Goal: Task Accomplishment & Management: Manage account settings

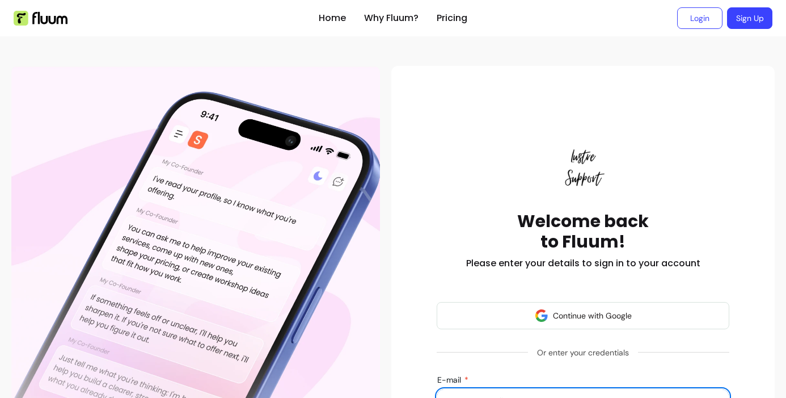
scroll to position [9, 0]
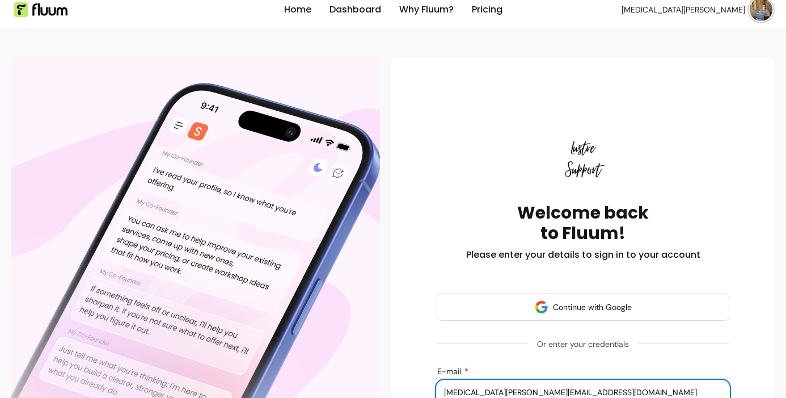
type input "[MEDICAL_DATA][PERSON_NAME][EMAIL_ADDRESS][DOMAIN_NAME]"
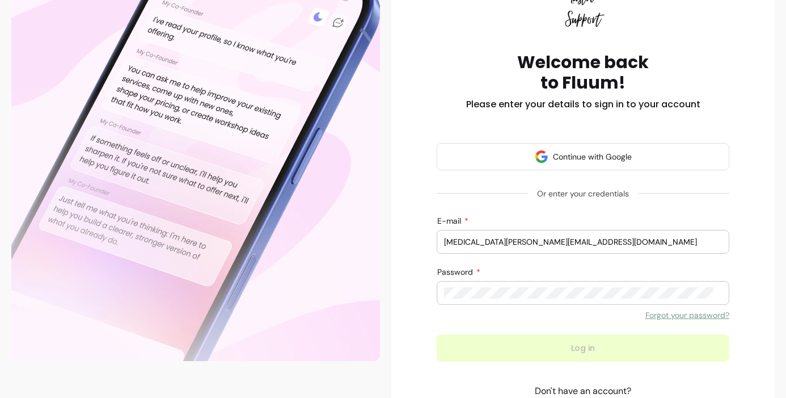
click at [579, 348] on button "Log in" at bounding box center [583, 347] width 293 height 27
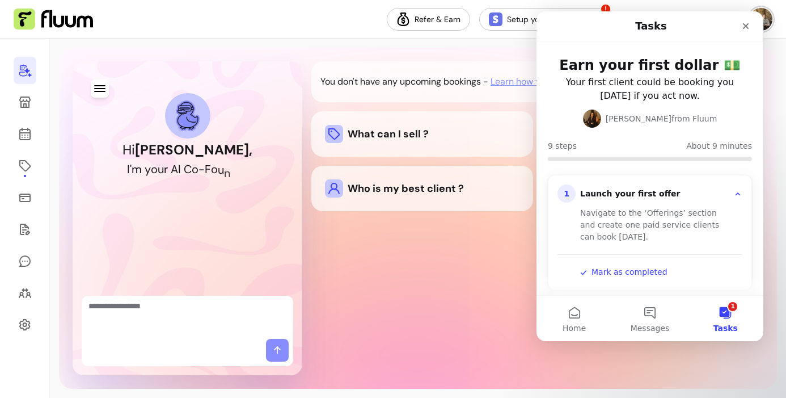
click at [383, 297] on div "You don't have any upcoming bookings - Learn how to sell more What can I sell ?…" at bounding box center [537, 218] width 452 height 314
click at [750, 25] on icon "Close" at bounding box center [746, 26] width 9 height 9
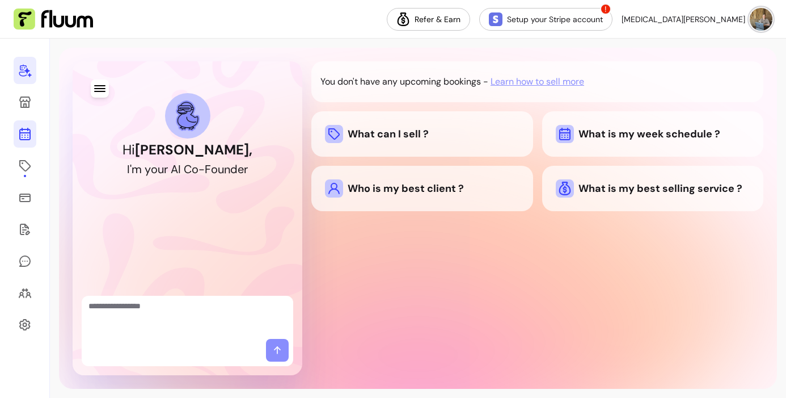
click at [23, 131] on icon at bounding box center [25, 134] width 14 height 14
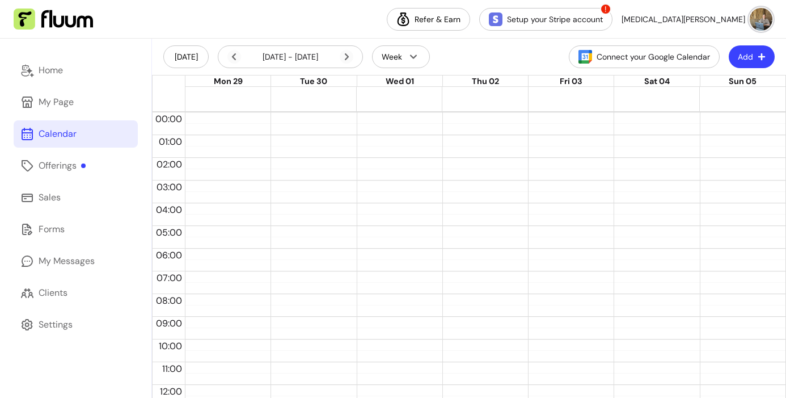
click at [508, 58] on header "[DATE] [DATE] - [DATE] Week Connect your Google Calendar Add" at bounding box center [469, 57] width 634 height 36
click at [476, 53] on header "[DATE] [DATE] - [DATE] Week Connect your Google Calendar Add" at bounding box center [469, 57] width 634 height 36
click at [477, 53] on header "[DATE] [DATE] - [DATE] Week Connect your Google Calendar Add" at bounding box center [469, 57] width 634 height 36
click at [479, 54] on header "[DATE] [DATE] - [DATE] Week Connect your Google Calendar Add" at bounding box center [469, 57] width 634 height 36
click at [44, 107] on div "My Page" at bounding box center [56, 102] width 35 height 14
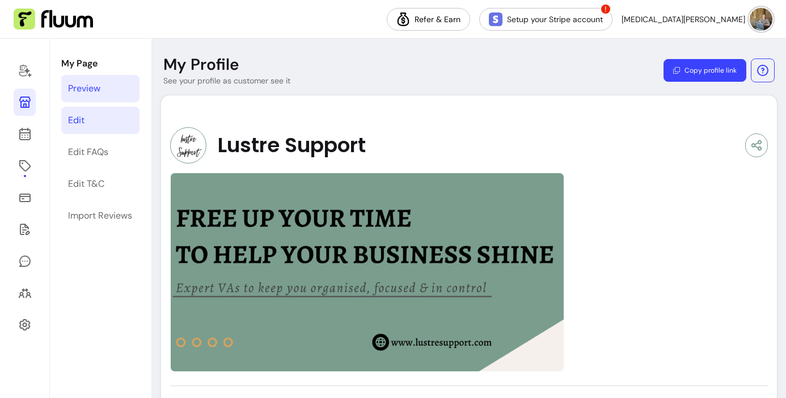
click at [74, 118] on div "Edit" at bounding box center [76, 120] width 16 height 14
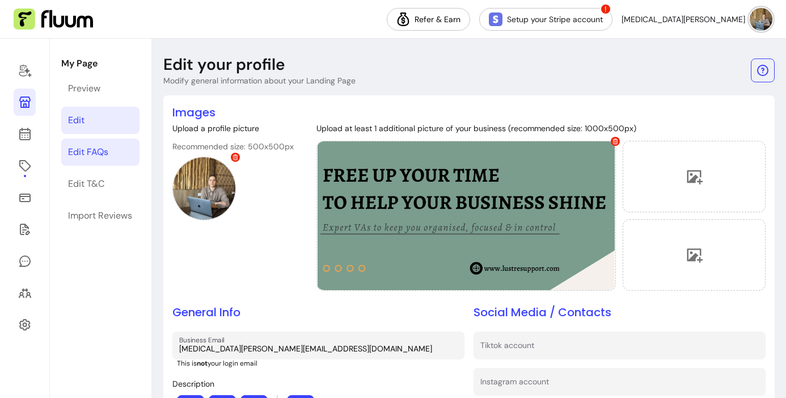
click at [87, 149] on div "Edit FAQs" at bounding box center [88, 152] width 40 height 14
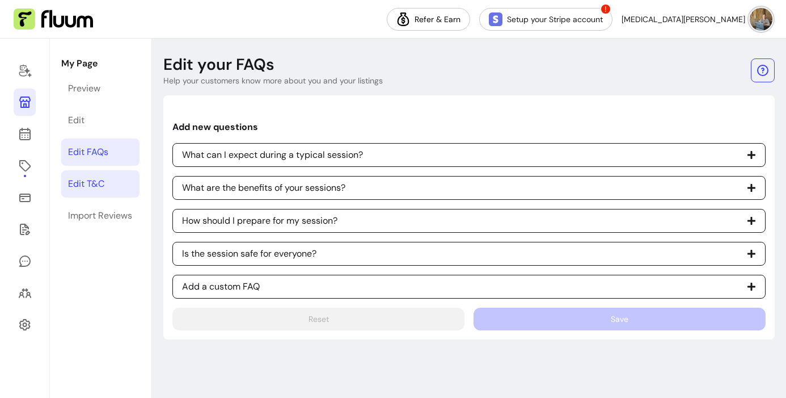
click at [78, 182] on div "Edit T&C" at bounding box center [86, 184] width 36 height 14
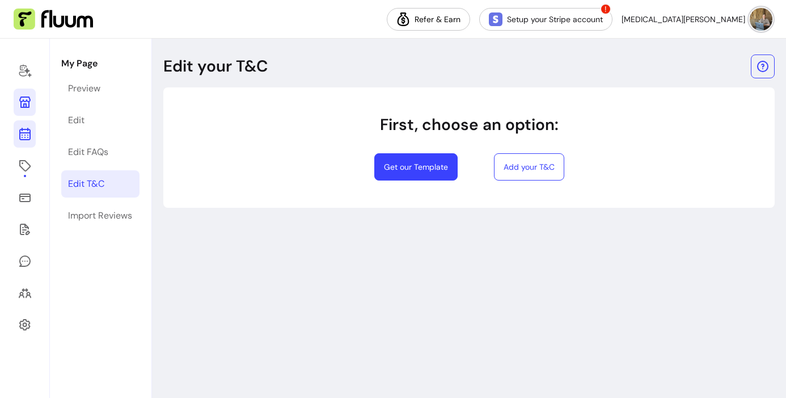
click at [22, 134] on icon at bounding box center [25, 134] width 14 height 14
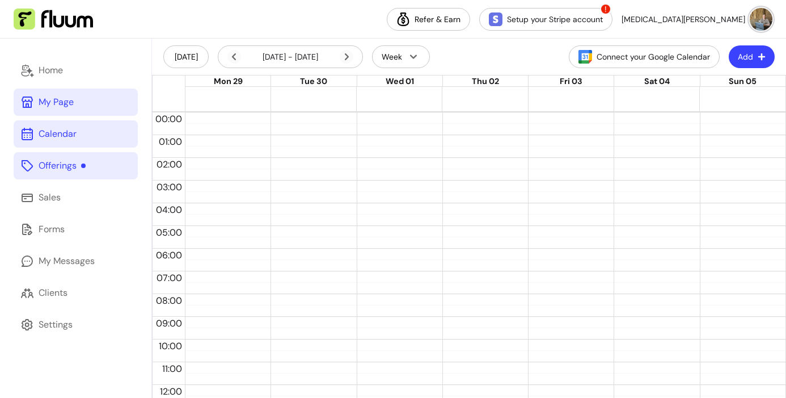
click at [45, 162] on div "Offerings" at bounding box center [62, 166] width 47 height 14
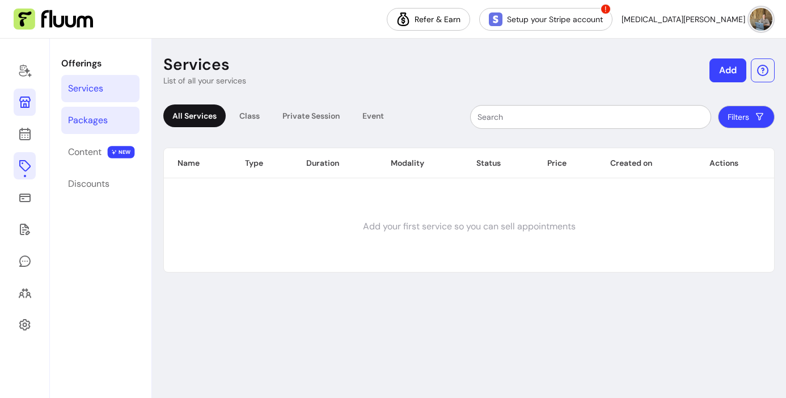
click at [77, 125] on div "Packages" at bounding box center [88, 120] width 40 height 14
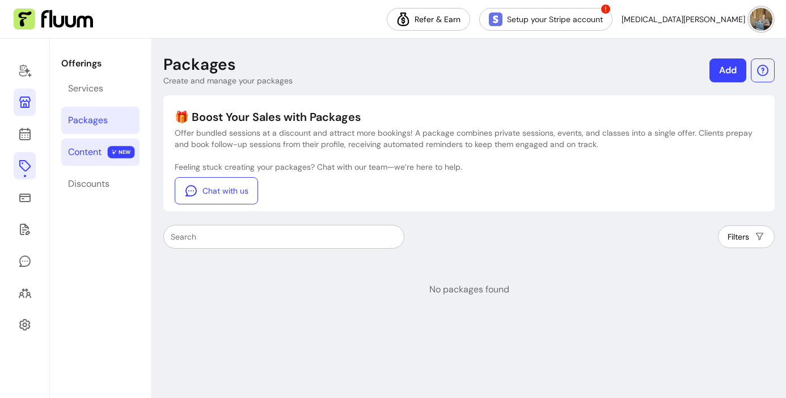
click at [80, 154] on div "Content" at bounding box center [84, 152] width 33 height 14
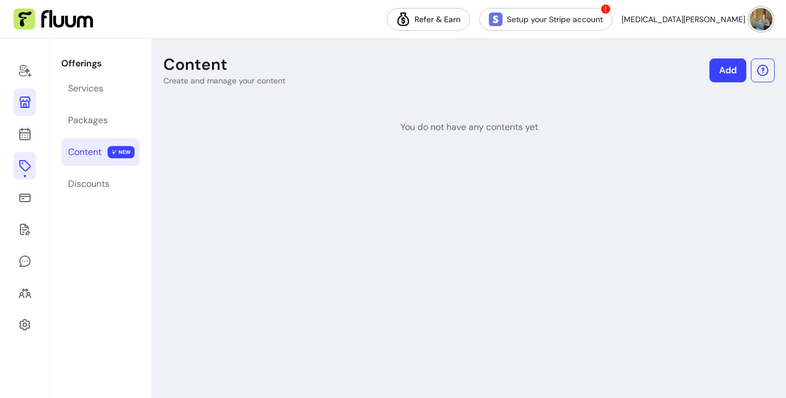
click at [20, 107] on icon at bounding box center [24, 101] width 11 height 11
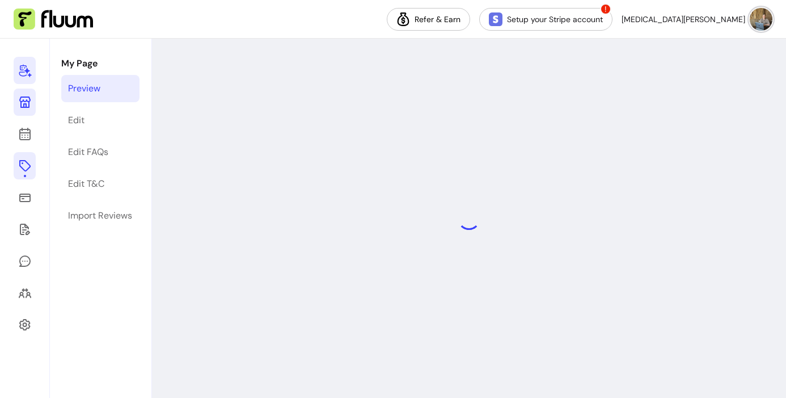
click at [19, 68] on icon at bounding box center [25, 71] width 14 height 14
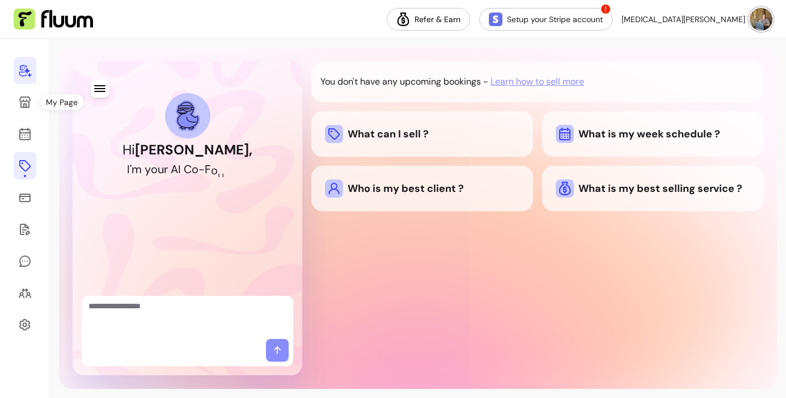
click at [490, 254] on div "You don't have any upcoming bookings - Learn how to sell more What can I sell ?…" at bounding box center [537, 218] width 452 height 314
click at [488, 252] on div "You don't have any upcoming bookings - Learn how to sell more What can I sell ?…" at bounding box center [537, 218] width 452 height 314
click at [158, 153] on h1 "Hi [PERSON_NAME] ," at bounding box center [188, 150] width 130 height 18
click at [165, 180] on div "Hi [PERSON_NAME] , I ' m y o u r A I C o - F o u n d e r" at bounding box center [187, 141] width 203 height 143
click at [166, 297] on div at bounding box center [188, 317] width 212 height 43
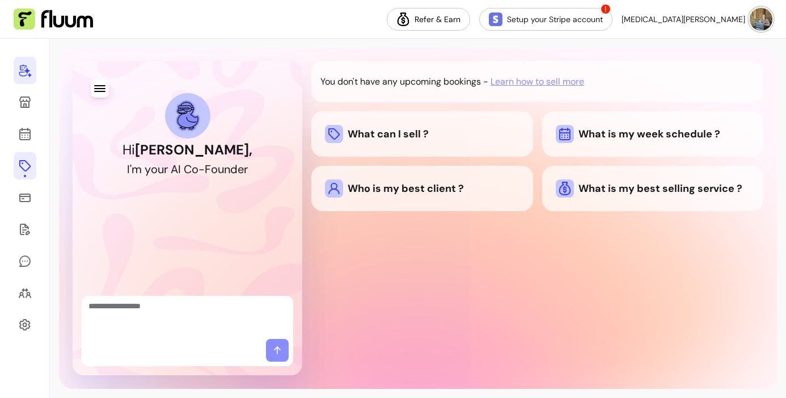
click at [111, 84] on div "Hi [PERSON_NAME] , I ' m y o u r A I C o - F o u n d e r" at bounding box center [187, 141] width 203 height 143
click at [99, 85] on icon "button" at bounding box center [100, 89] width 14 height 14
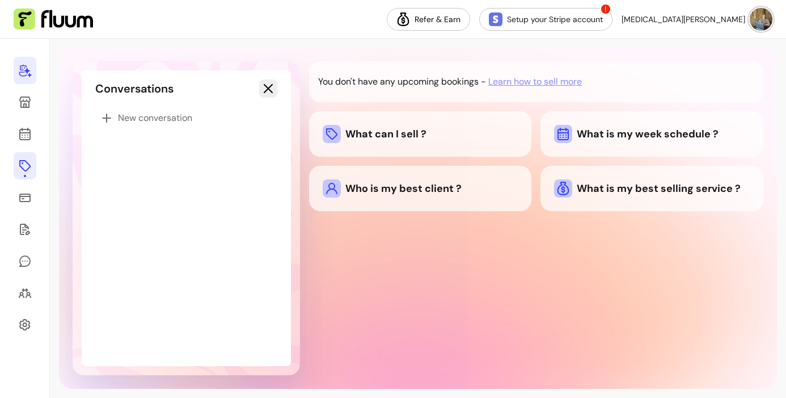
click at [267, 82] on icon "button" at bounding box center [269, 89] width 14 height 14
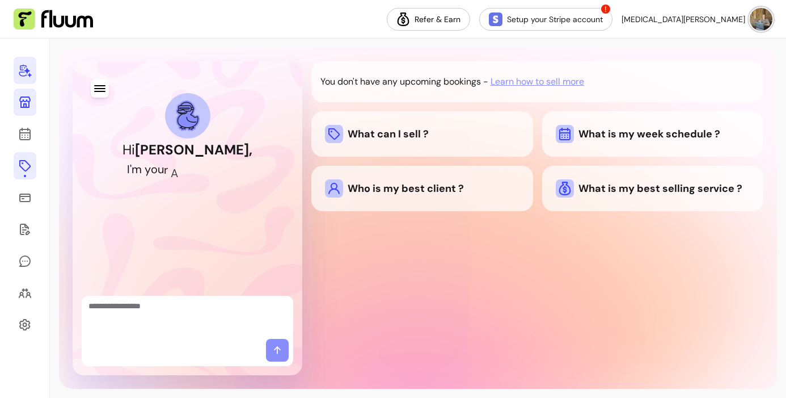
click at [27, 108] on icon at bounding box center [24, 101] width 11 height 11
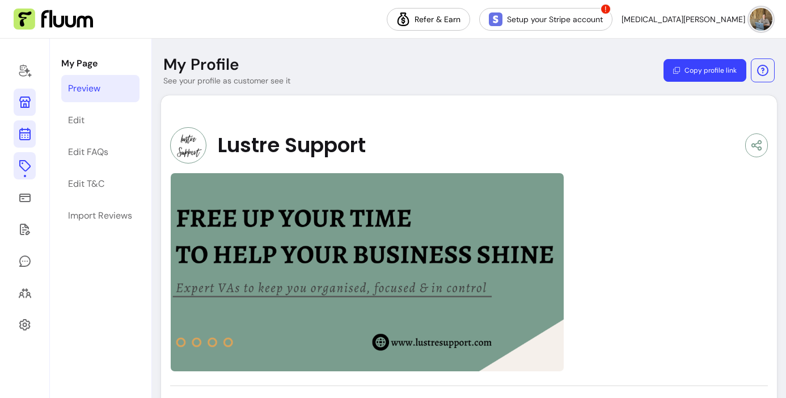
click at [23, 133] on icon at bounding box center [25, 89] width 192 height 162
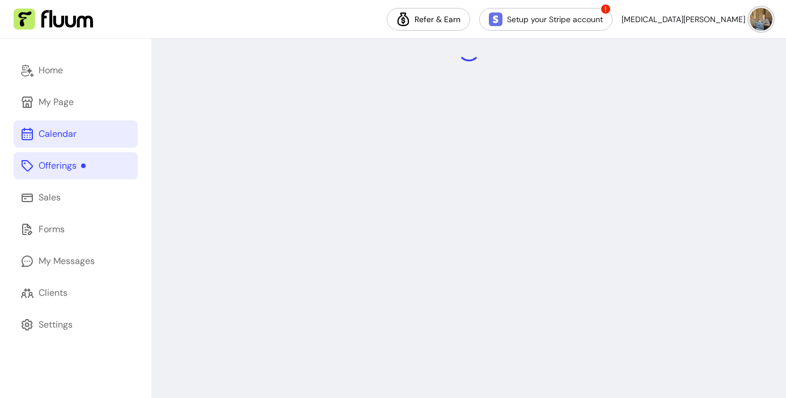
click at [32, 171] on icon at bounding box center [27, 166] width 14 height 14
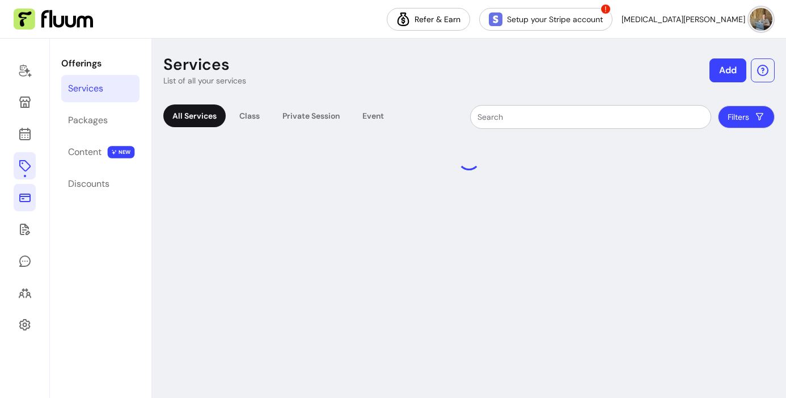
click at [23, 197] on icon at bounding box center [24, 197] width 11 height 9
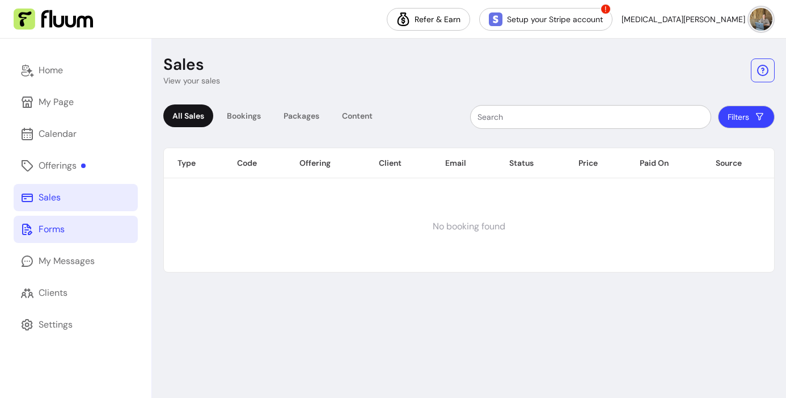
click at [33, 234] on icon at bounding box center [27, 229] width 14 height 14
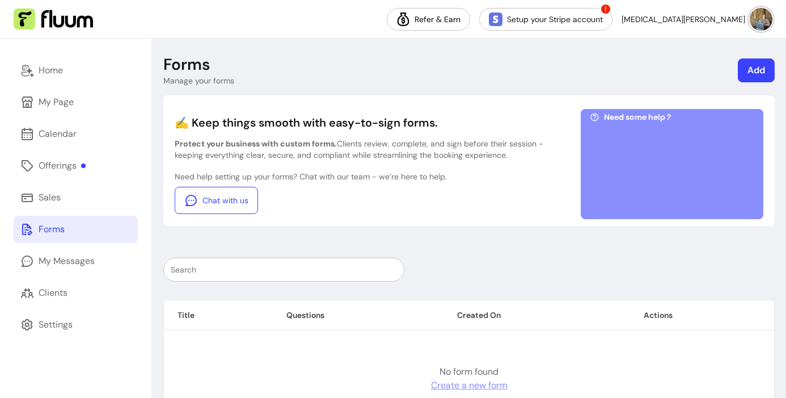
click at [659, 168] on div at bounding box center [672, 167] width 165 height 85
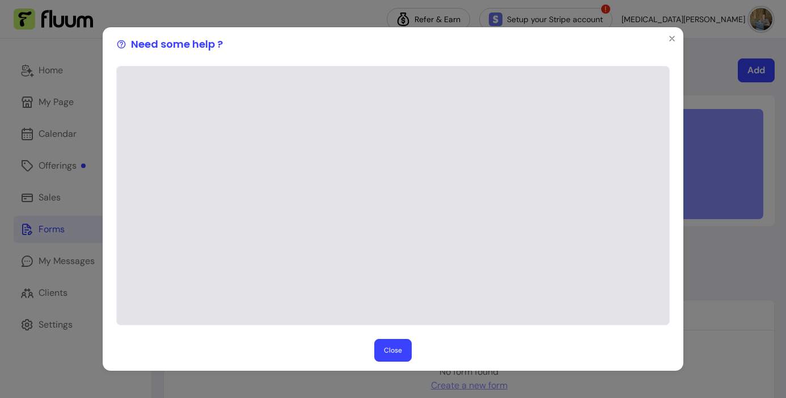
click at [377, 347] on button "Close" at bounding box center [392, 350] width 37 height 23
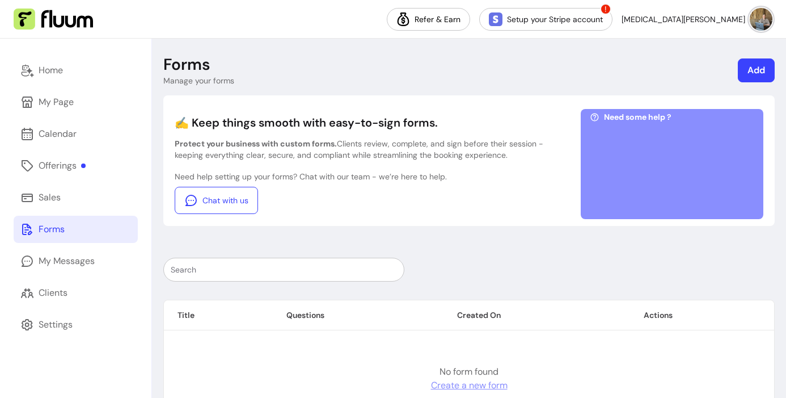
click at [662, 163] on div at bounding box center [672, 167] width 165 height 85
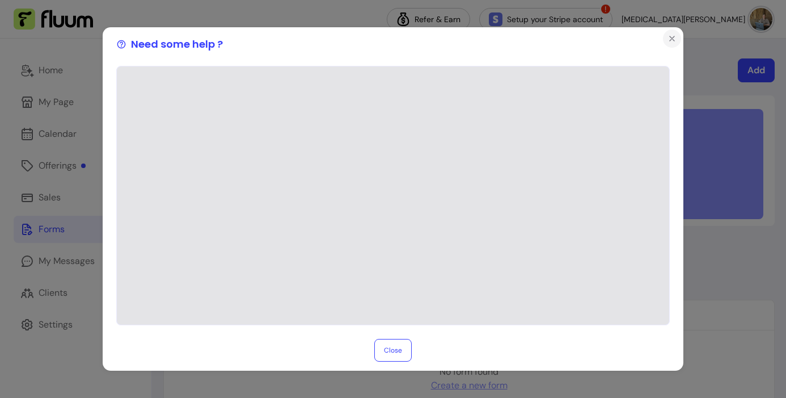
click at [668, 37] on icon "Close" at bounding box center [672, 38] width 9 height 9
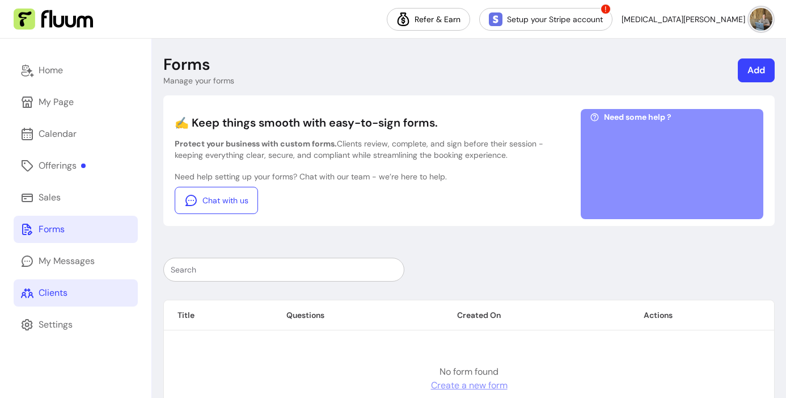
click at [67, 292] on div "Clients" at bounding box center [53, 293] width 29 height 14
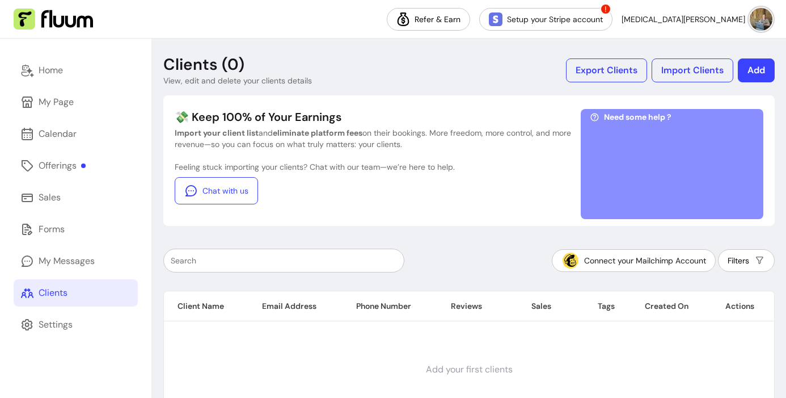
click at [662, 170] on div at bounding box center [672, 167] width 165 height 85
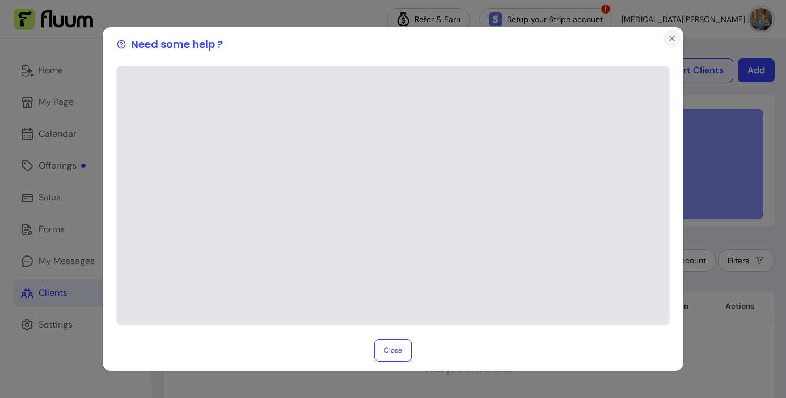
click at [674, 37] on button "Close" at bounding box center [672, 39] width 18 height 18
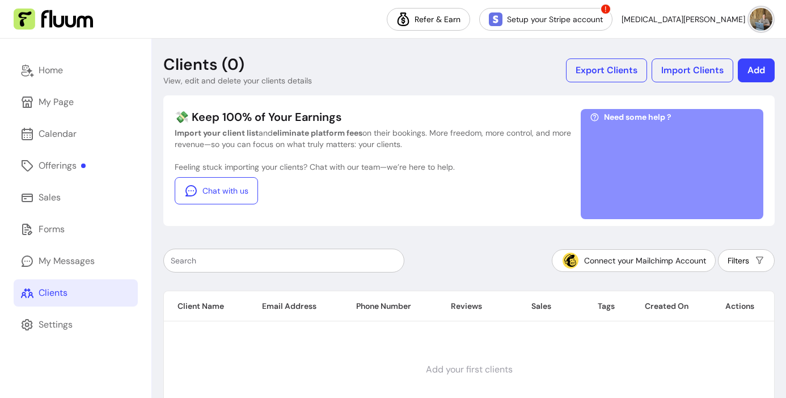
click at [660, 167] on div at bounding box center [672, 167] width 165 height 85
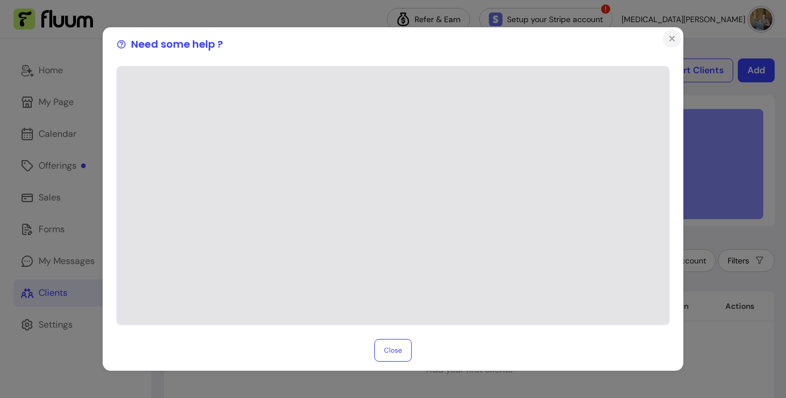
click at [669, 36] on icon "Close" at bounding box center [672, 38] width 9 height 9
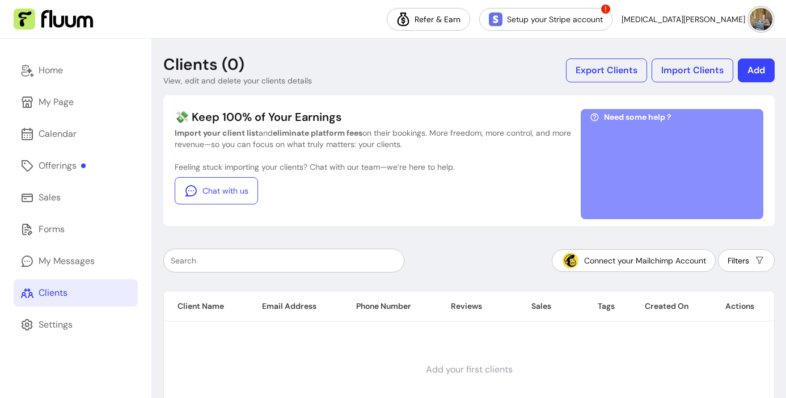
click at [215, 235] on div "Clients (0) View, edit and delete your clients details Export Clients Import Cl…" at bounding box center [469, 235] width 634 height 393
click at [68, 327] on div "Settings" at bounding box center [56, 325] width 34 height 14
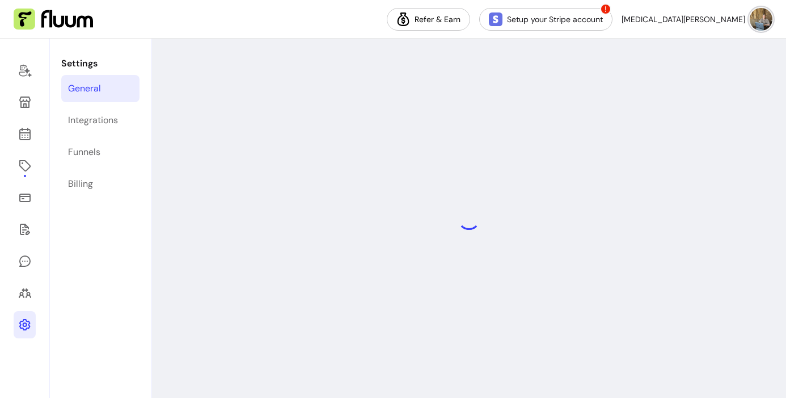
select select "**********"
select select "***"
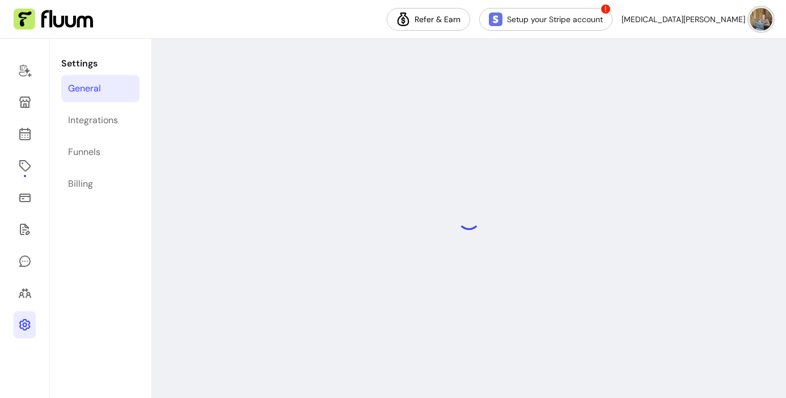
select select "***"
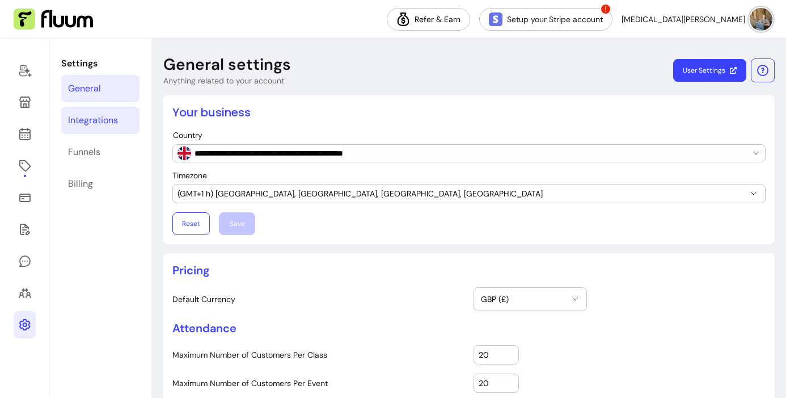
click at [90, 123] on div "Integrations" at bounding box center [93, 120] width 50 height 14
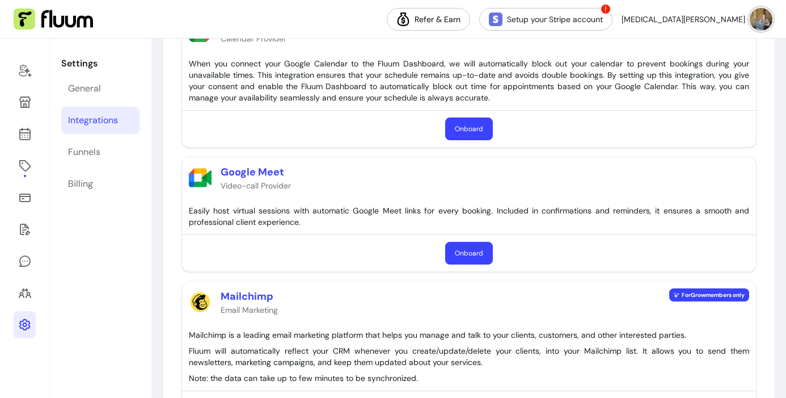
scroll to position [292, 0]
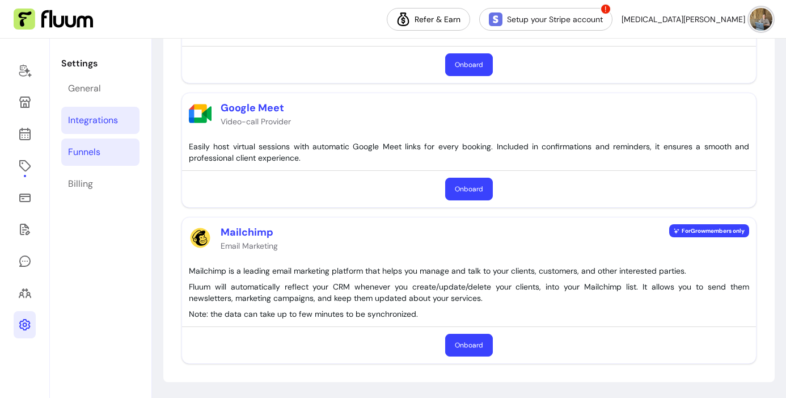
click at [86, 157] on div "Funnels" at bounding box center [84, 152] width 32 height 14
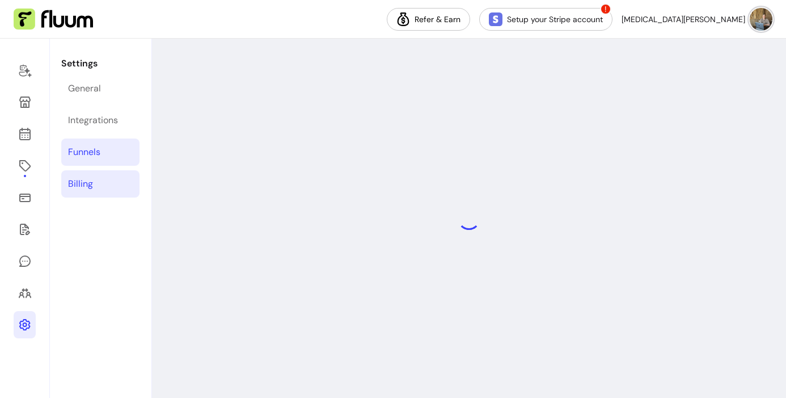
select select "**********"
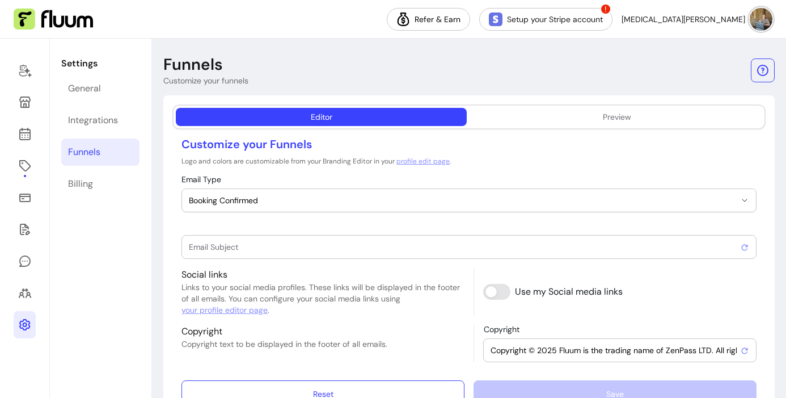
type input "Booking confirmed !"
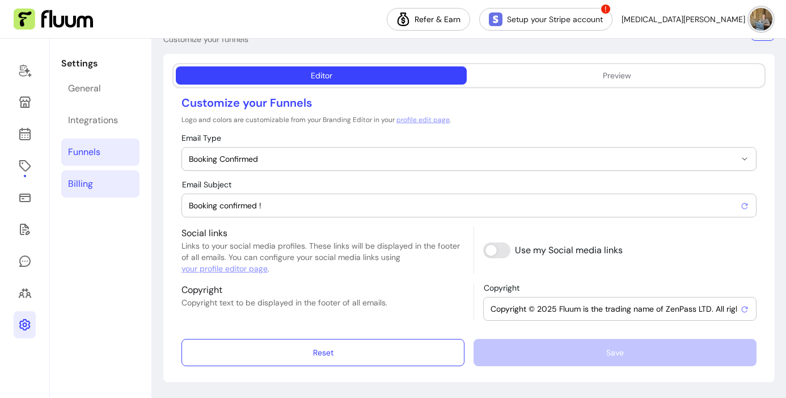
click at [102, 183] on link "Billing" at bounding box center [100, 183] width 78 height 27
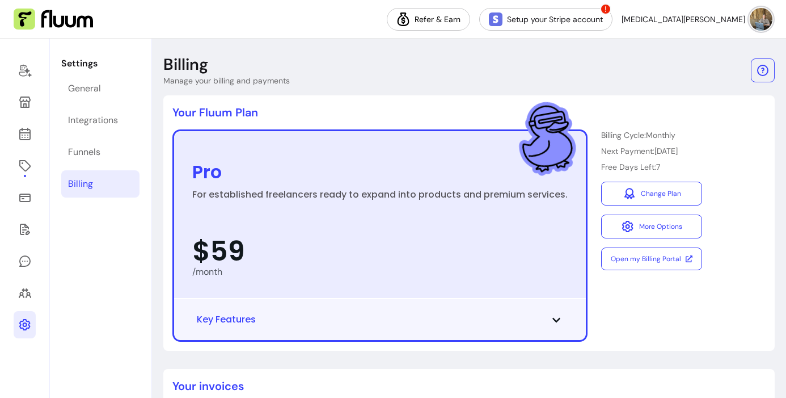
click at [622, 296] on div "Billing Cycle: Monthly Next Payment: [DATE] Free Days Left: 7 Change Plan More …" at bounding box center [651, 235] width 101 height 212
click at [20, 75] on icon at bounding box center [25, 71] width 14 height 14
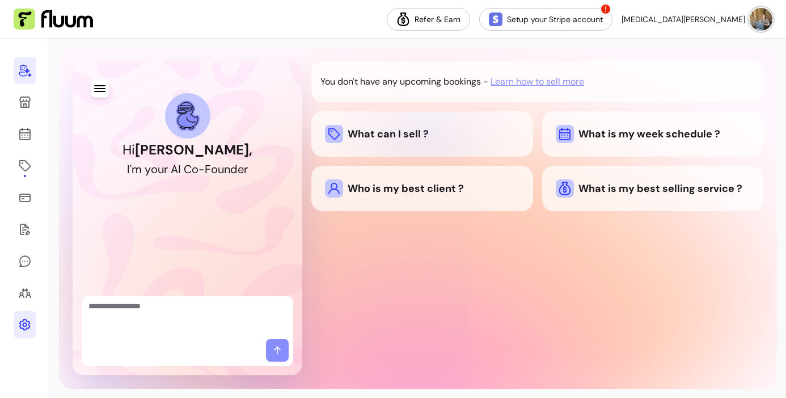
click at [422, 138] on div "What can I sell ?" at bounding box center [422, 134] width 195 height 18
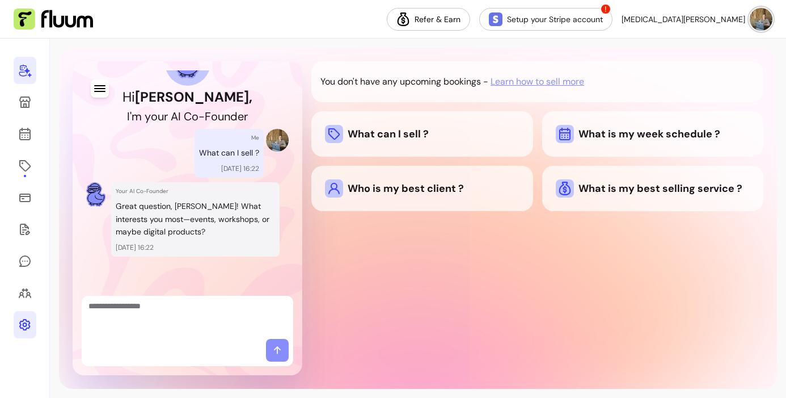
click at [207, 314] on textarea "Ask me anything..." at bounding box center [188, 317] width 198 height 34
type textarea "********"
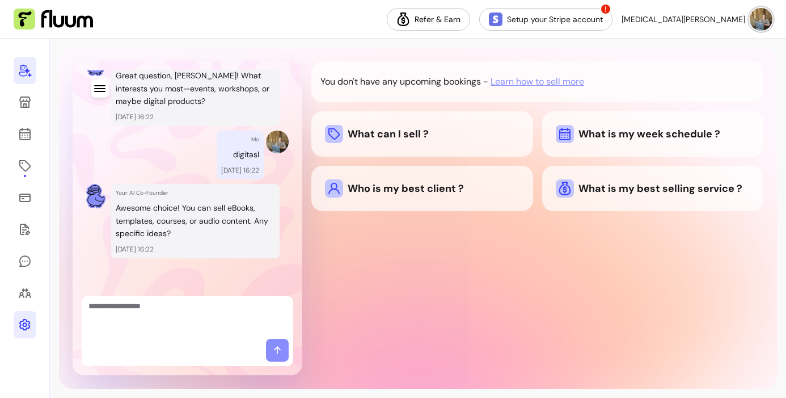
click at [216, 263] on div "Hi [PERSON_NAME] , I ' m y o u r A I C o - F o u n d e r Me What can I sell ? […" at bounding box center [187, 90] width 203 height 407
click at [192, 311] on textarea "Ask me anything..." at bounding box center [188, 317] width 198 height 34
type textarea "**********"
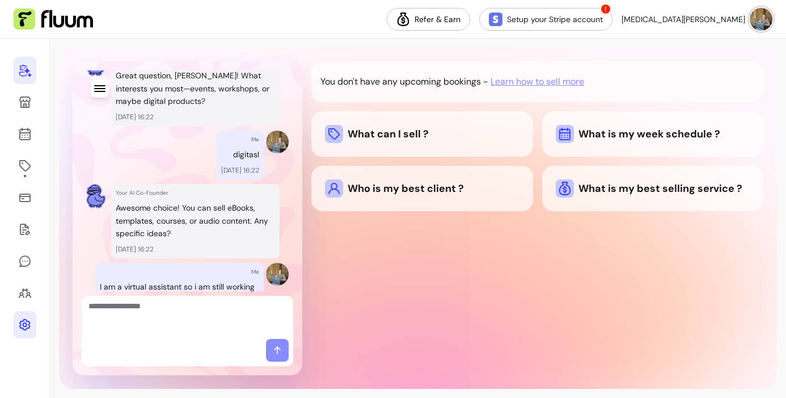
scroll to position [339, 0]
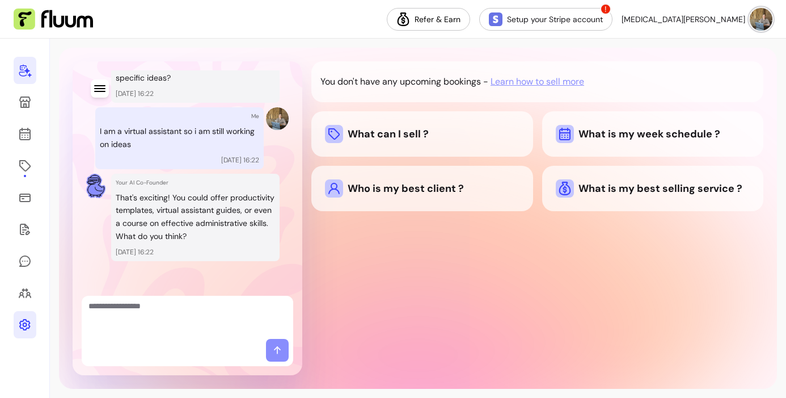
click at [228, 307] on textarea "Ask me anything..." at bounding box center [188, 317] width 198 height 34
type textarea "**********"
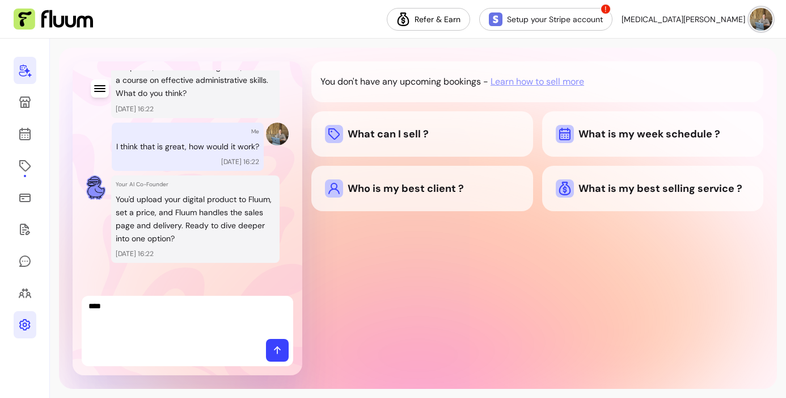
type textarea "*****"
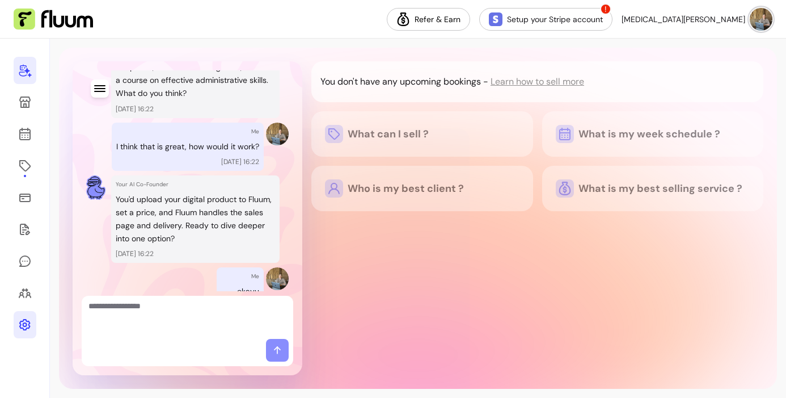
scroll to position [534, 0]
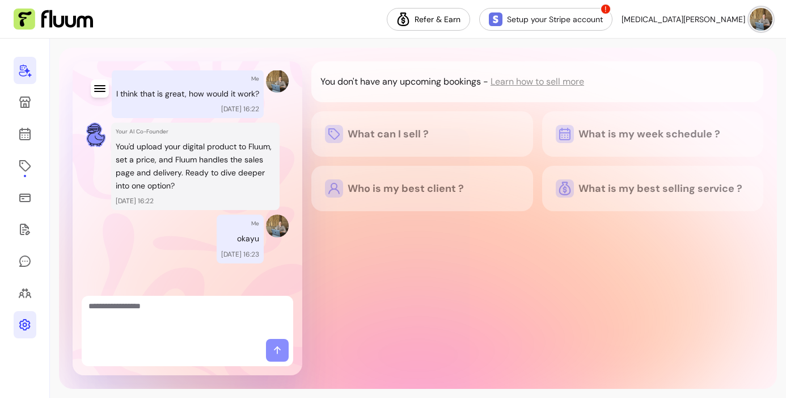
click at [382, 276] on div "You don't have any upcoming bookings - Learn how to sell more What can I sell ?…" at bounding box center [537, 218] width 452 height 314
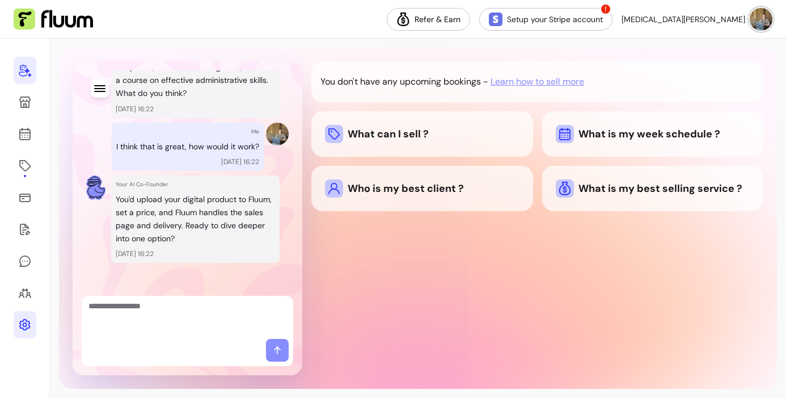
scroll to position [625, 0]
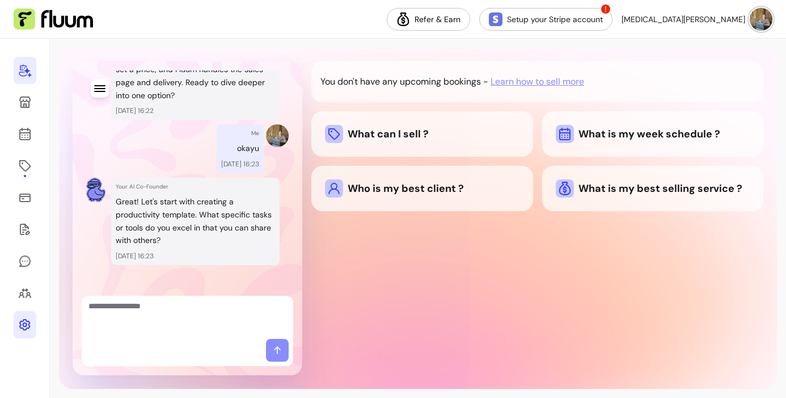
click at [387, 268] on div "You don't have any upcoming bookings - Learn how to sell more What can I sell ?…" at bounding box center [537, 218] width 452 height 314
click at [414, 310] on div "You don't have any upcoming bookings - Learn how to sell more What can I sell ?…" at bounding box center [537, 218] width 452 height 314
click at [486, 278] on div "You don't have any upcoming bookings - Learn how to sell more What can I sell ?…" at bounding box center [537, 218] width 452 height 314
click at [433, 289] on div "You don't have any upcoming bookings - Learn how to sell more What can I sell ?…" at bounding box center [537, 218] width 452 height 314
